Goal: Information Seeking & Learning: Learn about a topic

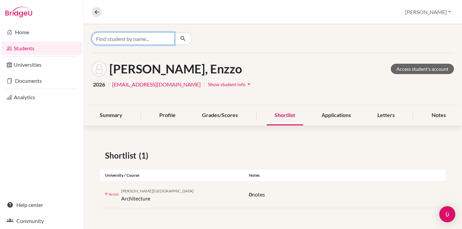
click at [134, 41] on input "Find student by name..." at bounding box center [133, 38] width 83 height 13
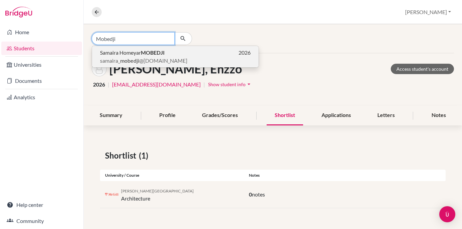
type input "Mobedji"
click at [123, 54] on span "Samaira Homeyar MOBEDJI" at bounding box center [132, 53] width 65 height 8
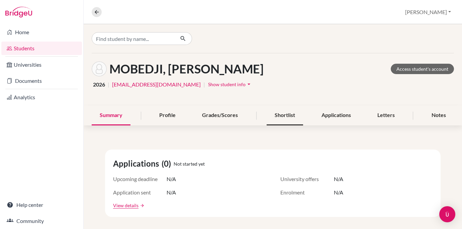
click at [289, 116] on div "Shortlist" at bounding box center [285, 115] width 36 height 20
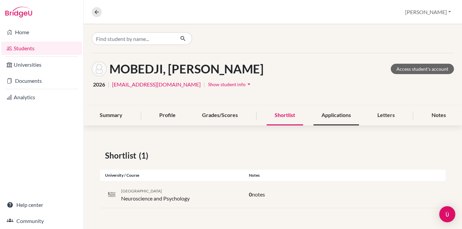
click at [333, 114] on div "Applications" at bounding box center [337, 115] width 46 height 20
